Goal: Information Seeking & Learning: Learn about a topic

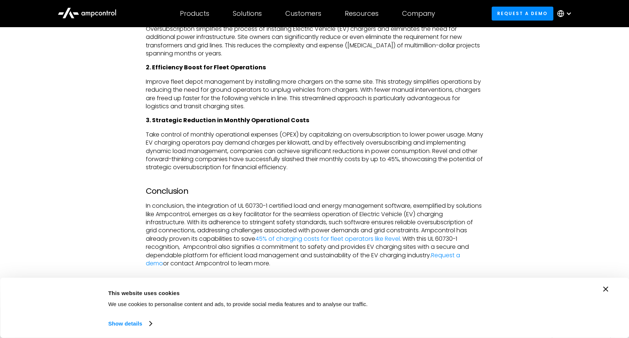
scroll to position [979, 0]
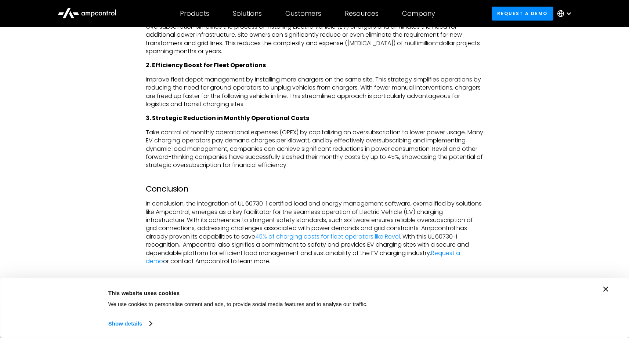
click at [184, 248] on p "In conclusion, the integration of UL 60730-1 certified load and energy manageme…" at bounding box center [315, 233] width 338 height 66
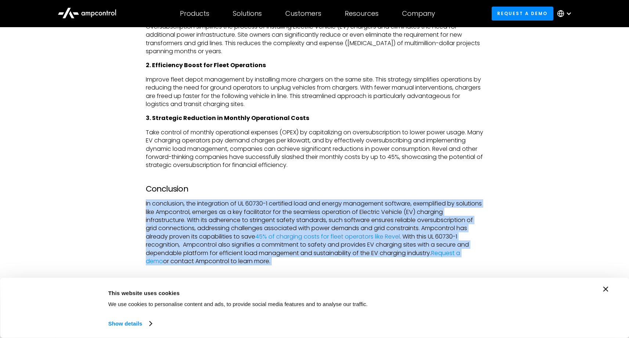
click at [184, 248] on p "In conclusion, the integration of UL 60730-1 certified load and energy manageme…" at bounding box center [315, 233] width 338 height 66
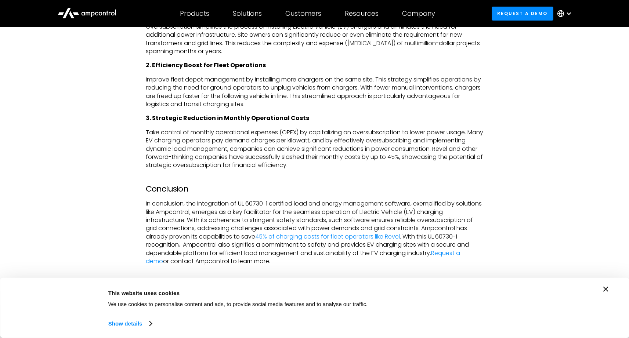
click at [201, 165] on p "Take control of monthly operational expenses (OPEX) by capitalizing on oversubs…" at bounding box center [315, 148] width 338 height 41
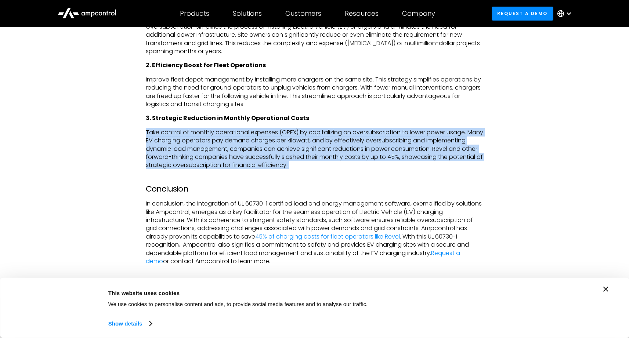
click at [201, 165] on p "Take control of monthly operational expenses (OPEX) by capitalizing on oversubs…" at bounding box center [315, 148] width 338 height 41
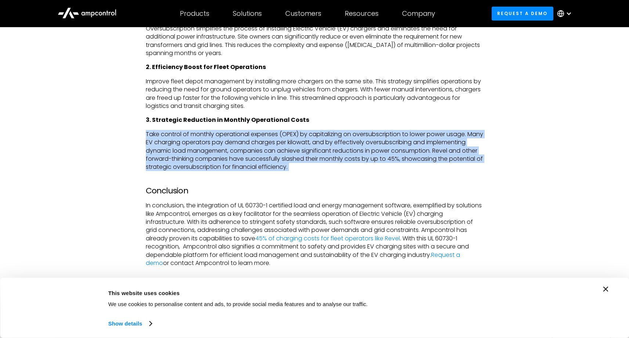
scroll to position [976, 0]
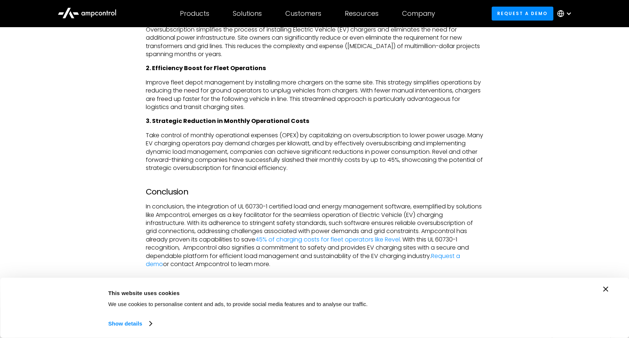
click at [205, 217] on p "In conclusion, the integration of UL 60730-1 certified load and energy manageme…" at bounding box center [315, 236] width 338 height 66
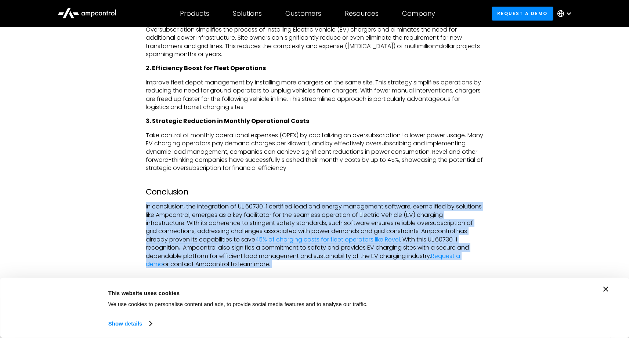
click at [205, 217] on p "In conclusion, the integration of UL 60730-1 certified load and energy manageme…" at bounding box center [315, 236] width 338 height 66
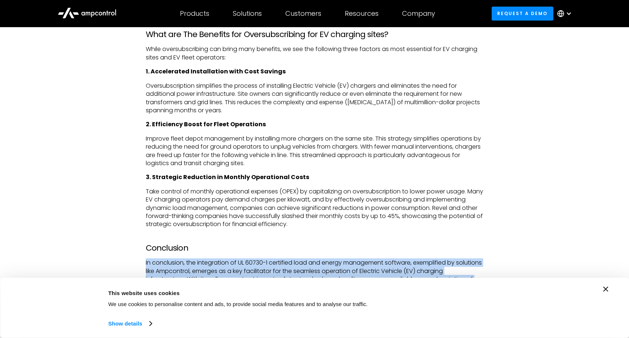
scroll to position [876, 0]
